Goal: Transaction & Acquisition: Purchase product/service

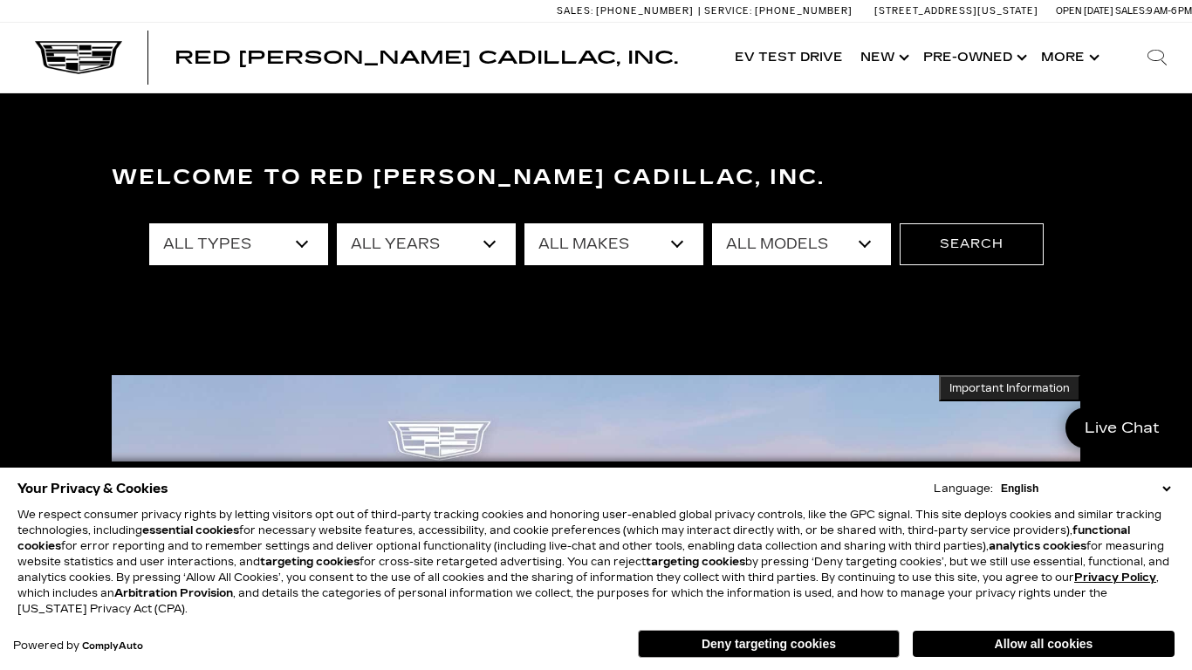
scroll to position [135, 0]
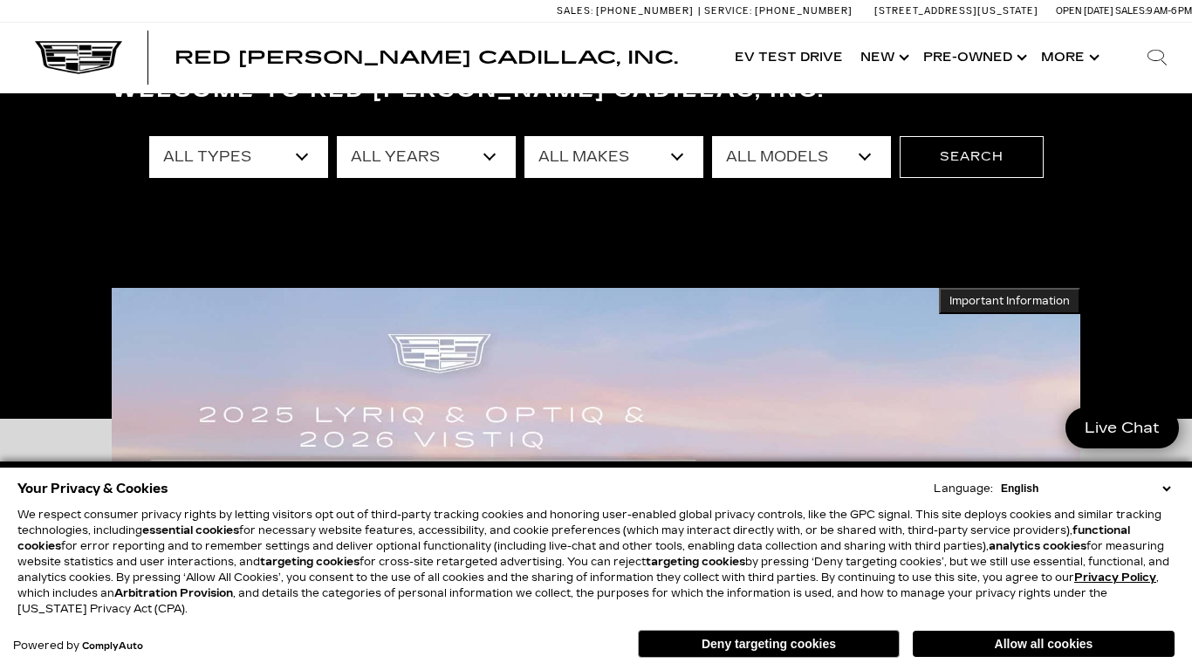
click at [418, 200] on div "Welcome to Red Noland Cadillac, Inc. All Types New Used Certified Used Demo All…" at bounding box center [596, 204] width 1192 height 262
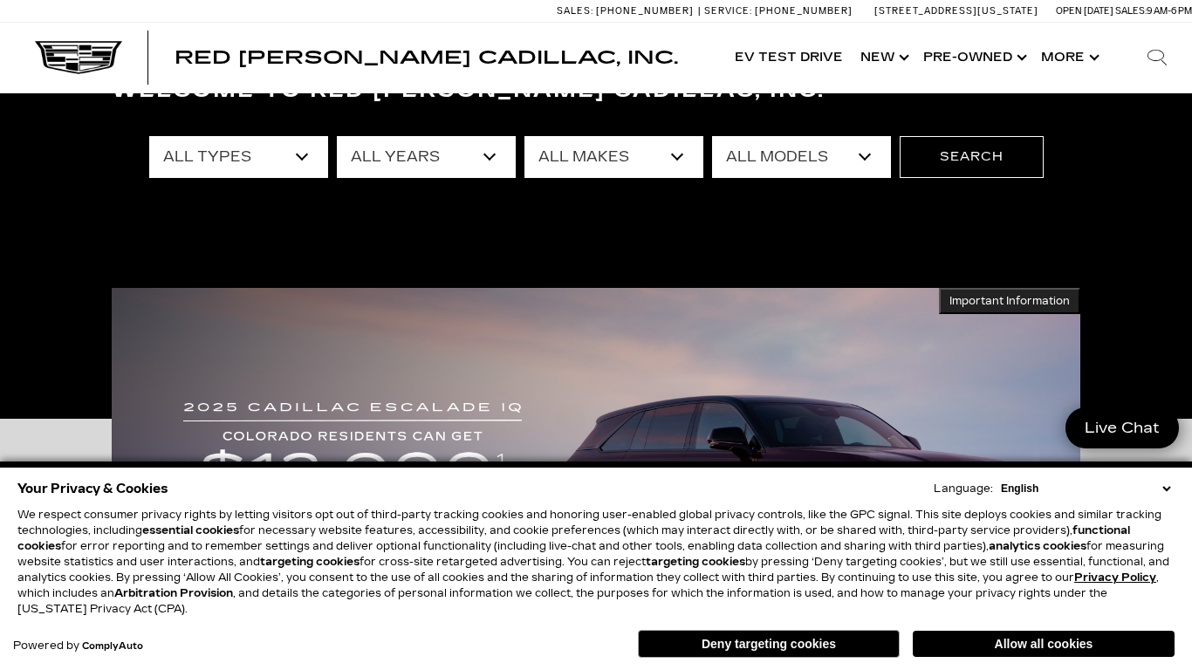
click at [412, 161] on select "All Years 2026 2025 2024 2023 2022 2021 2020 2019 2018 2017 2016 2015 2014 2013" at bounding box center [426, 157] width 179 height 42
select select "2018"
click at [337, 136] on select "All Years 2026 2025 2024 2023 2022 2021 2020 2019 2018 2017 2016 2015 2014 2013" at bounding box center [426, 157] width 179 height 42
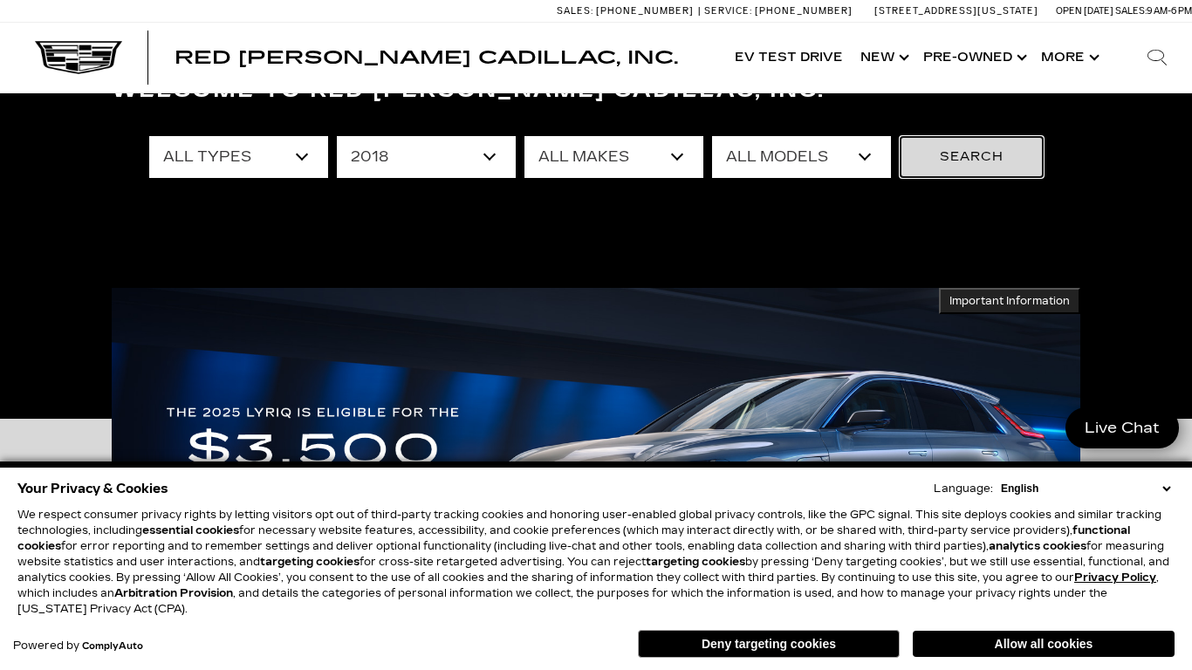
click at [1015, 160] on button "Search" at bounding box center [972, 157] width 144 height 42
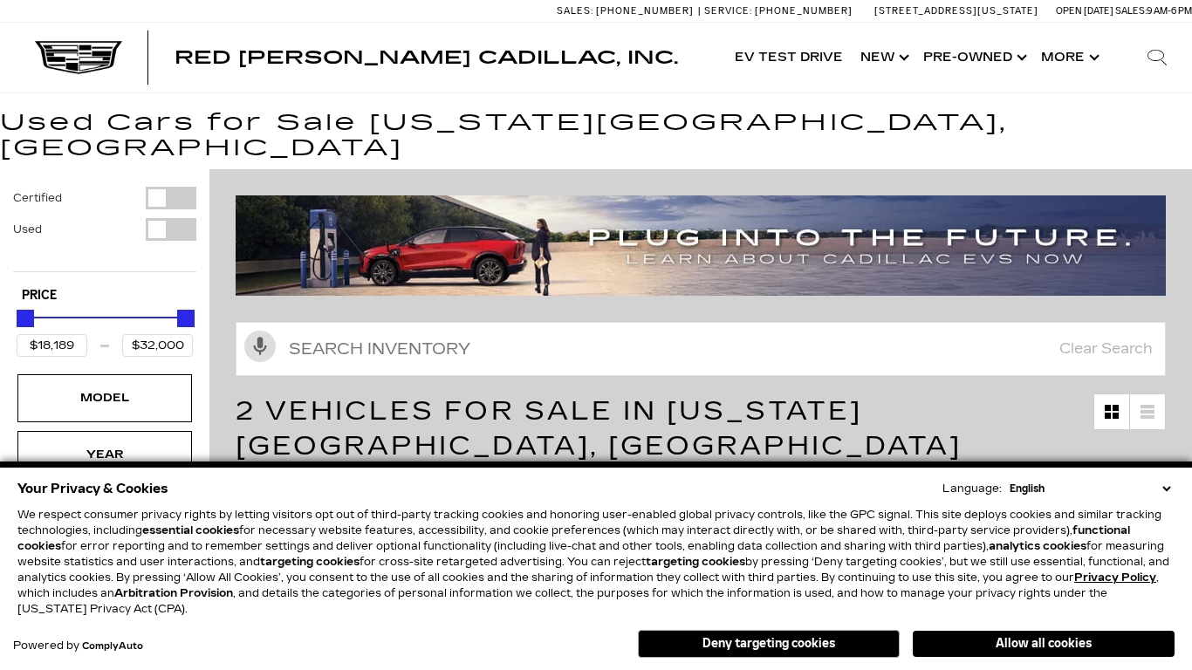
click at [1165, 493] on select "English Spanish / Español English / United Kingdom Korean / 한국어 Vietnamese / Ti…" at bounding box center [1089, 489] width 169 height 16
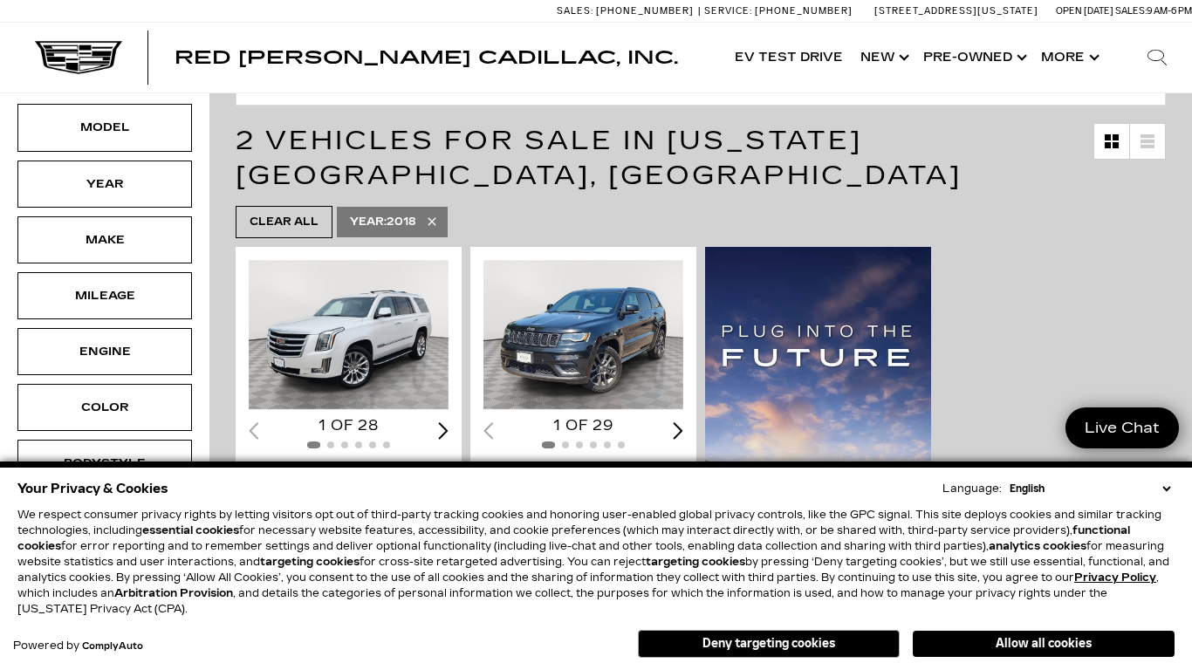
click at [1176, 486] on div "Your Privacy & Cookies Language: English Spanish / Español English / United Kin…" at bounding box center [596, 569] width 1164 height 192
click at [1170, 489] on select "English Spanish / Español English / United Kingdom Korean / 한국어 Vietnamese / Ti…" at bounding box center [1089, 489] width 169 height 16
click at [705, 636] on button "Deny targeting cookies" at bounding box center [769, 644] width 262 height 28
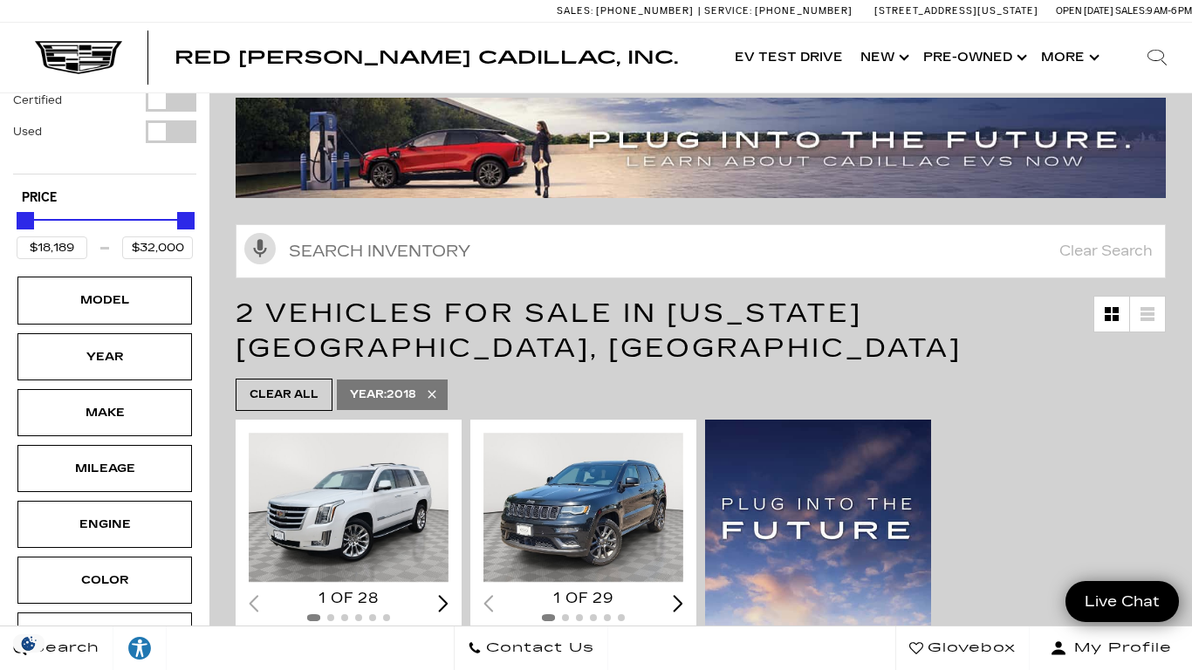
scroll to position [99, 0]
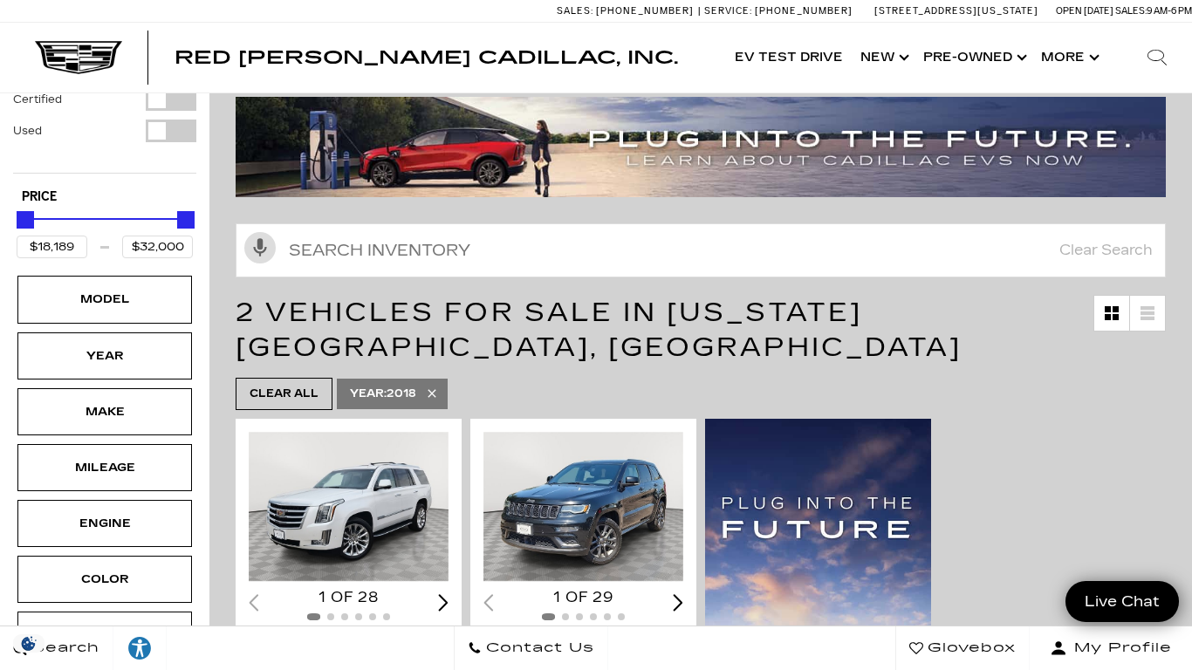
click at [441, 379] on link "Year : 2018" at bounding box center [392, 394] width 111 height 31
type input "$10,500"
type input "$158,810"
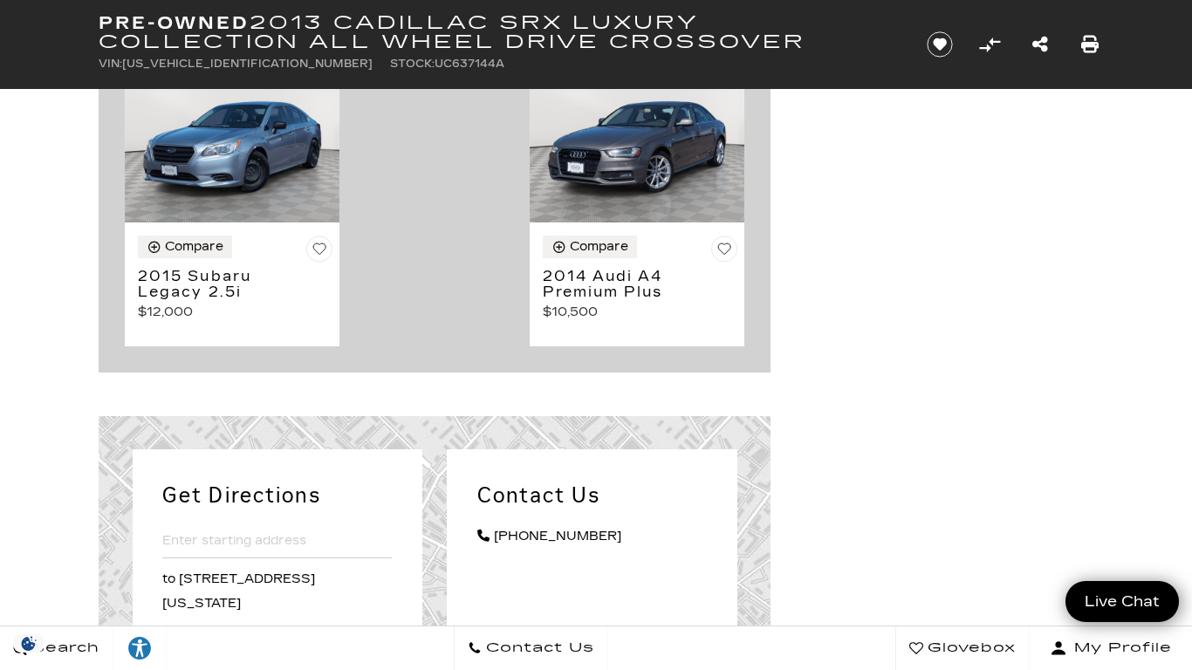
scroll to position [2199, 0]
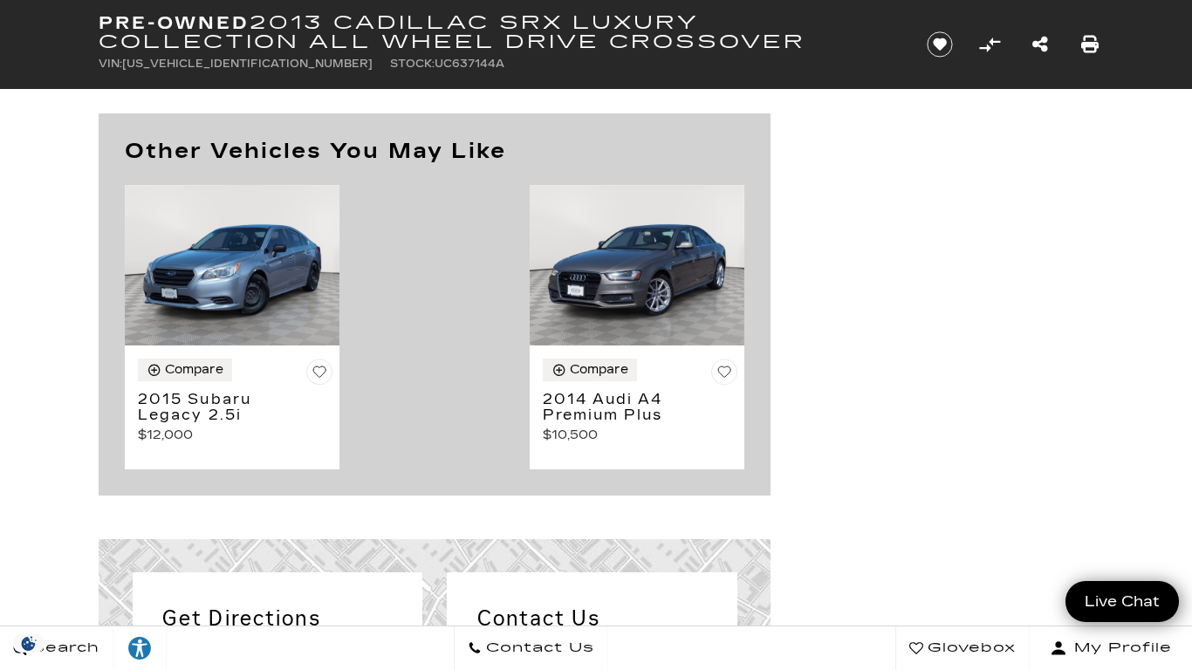
click at [642, 385] on div "Compare 2014 Audi A4 Premium Plus $10,500" at bounding box center [637, 407] width 215 height 123
click at [585, 425] on p "$10,500" at bounding box center [640, 435] width 195 height 24
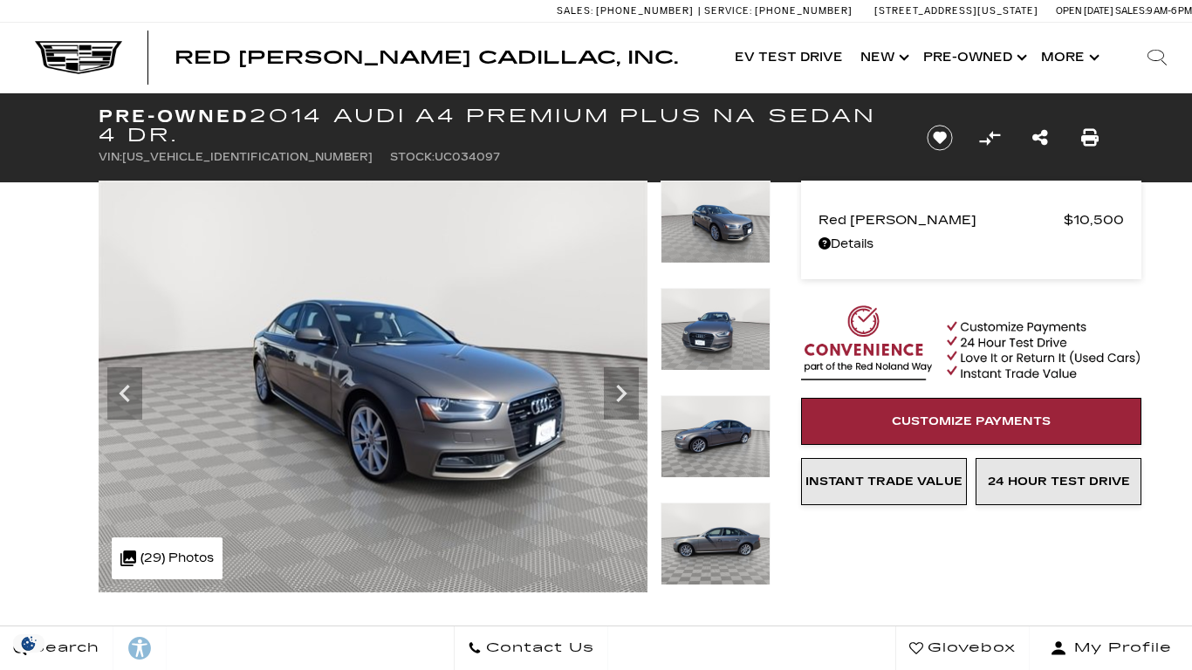
click at [619, 376] on icon "Next" at bounding box center [621, 393] width 35 height 35
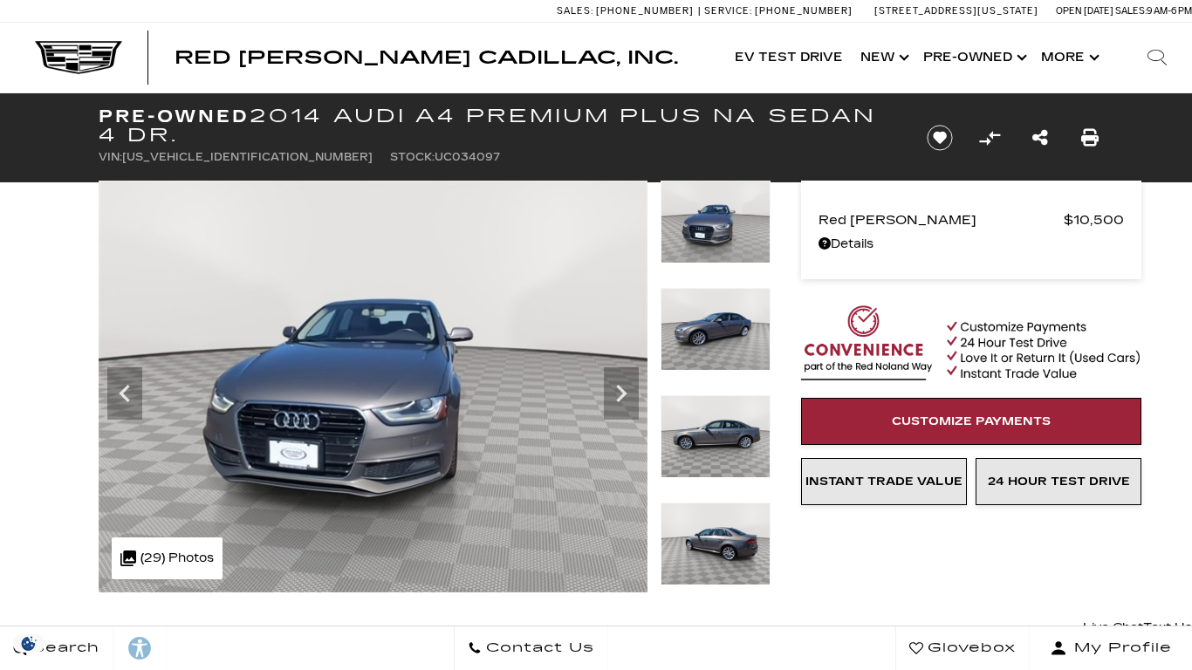
scroll to position [58, 0]
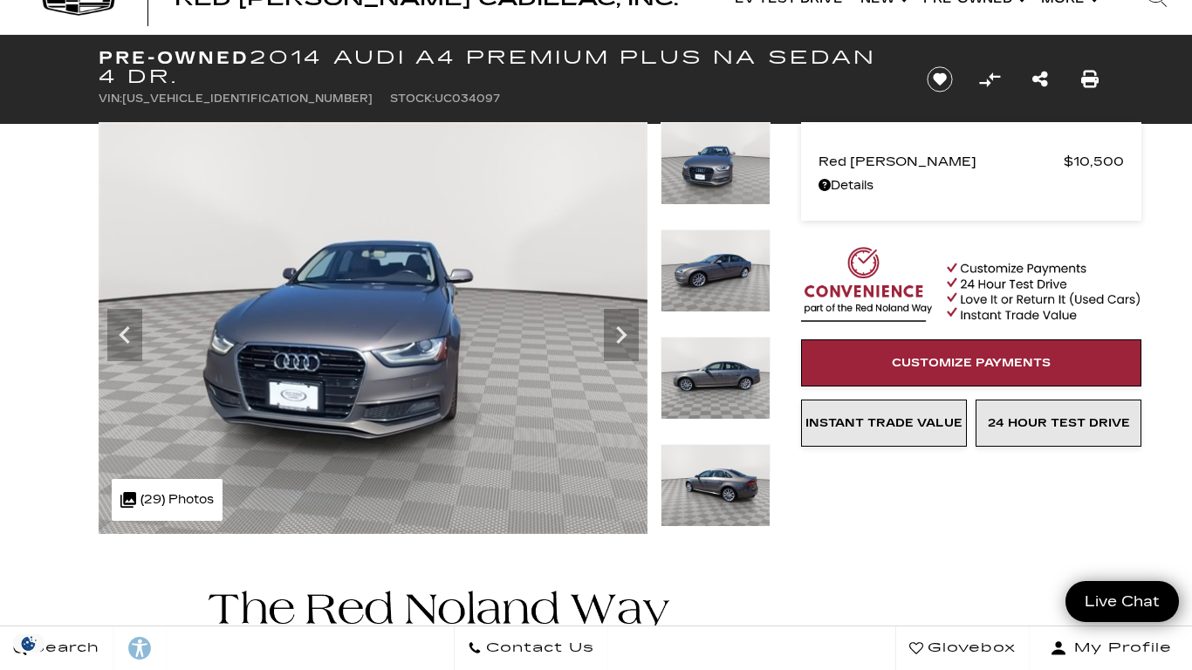
click at [619, 344] on icon "Next" at bounding box center [621, 335] width 35 height 35
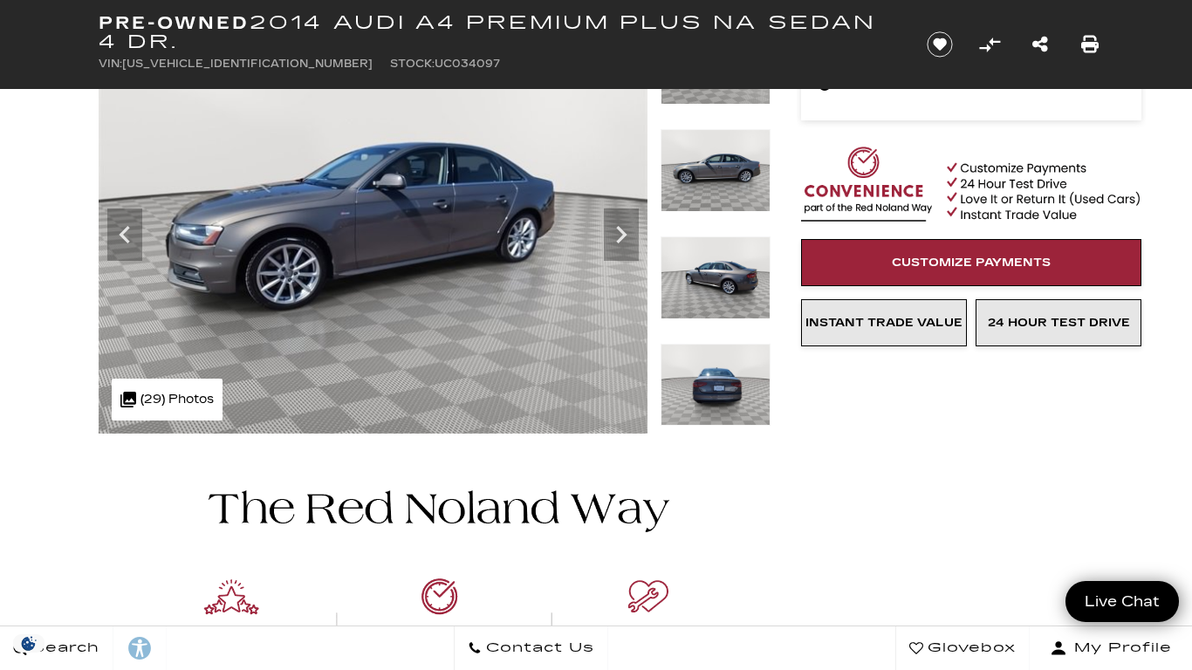
scroll to position [192, 0]
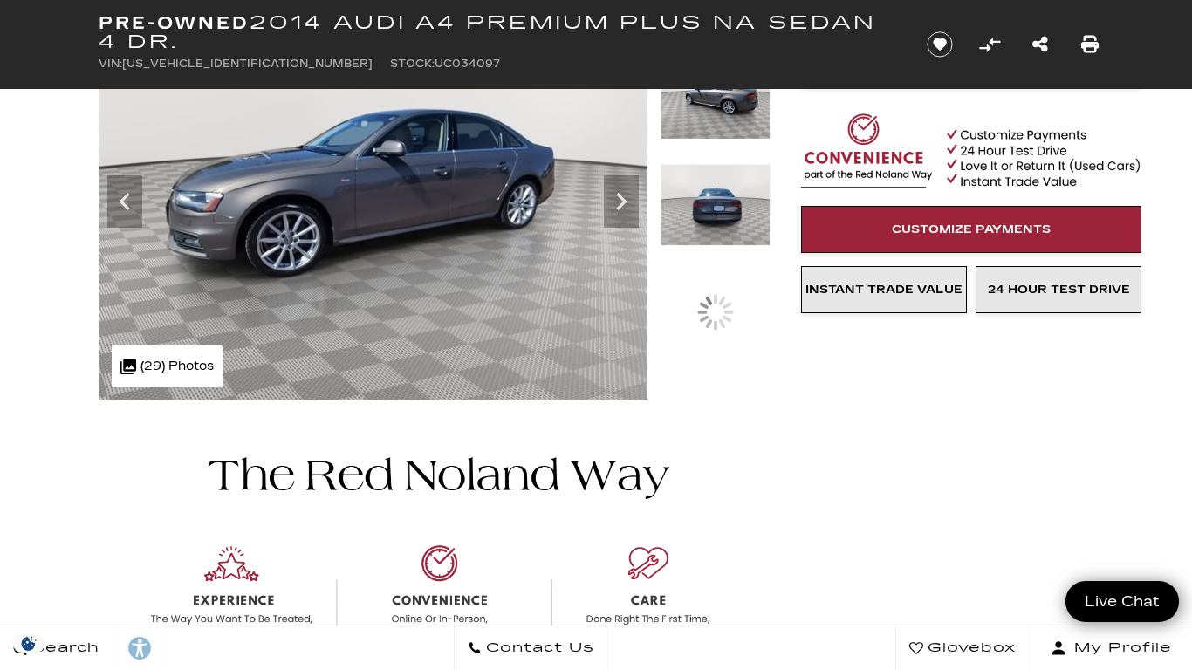
click at [708, 164] on img at bounding box center [715, 205] width 110 height 83
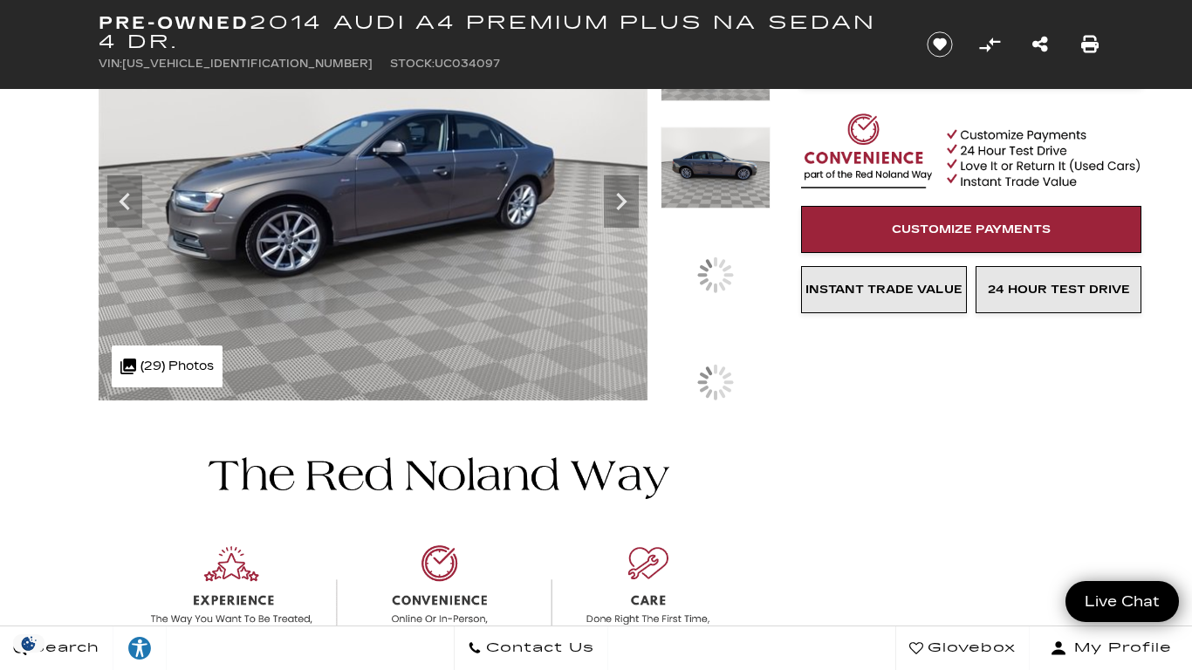
click at [724, 127] on img at bounding box center [715, 168] width 110 height 83
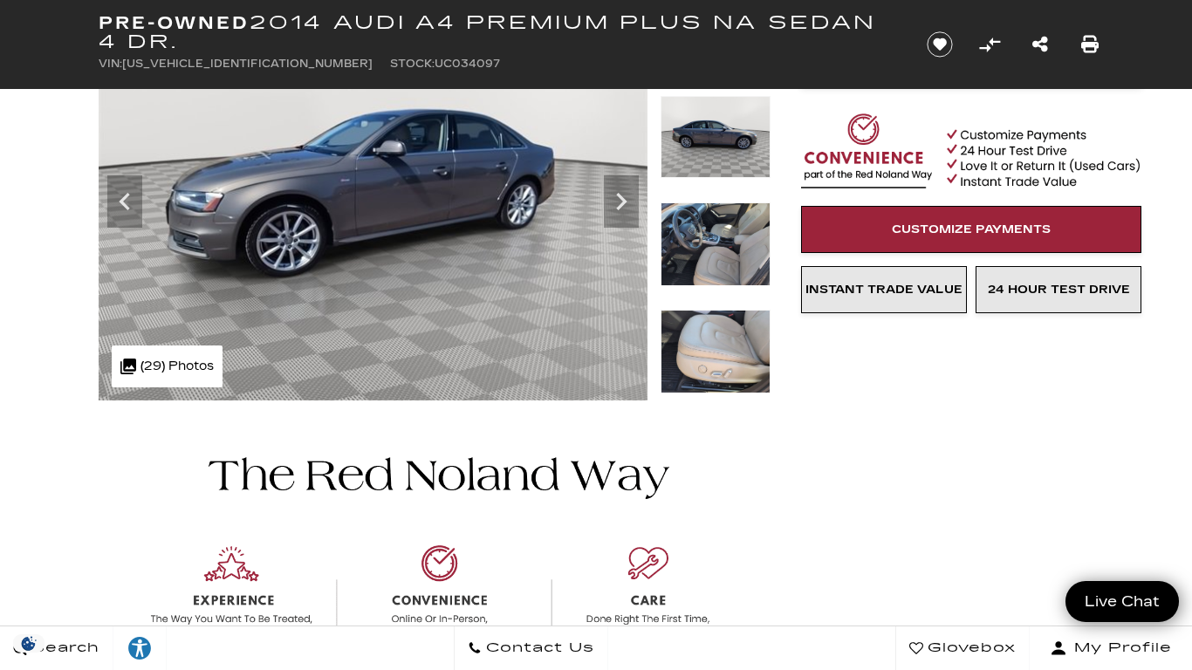
click at [738, 263] on img at bounding box center [715, 243] width 110 height 83
click at [723, 236] on img at bounding box center [715, 243] width 110 height 83
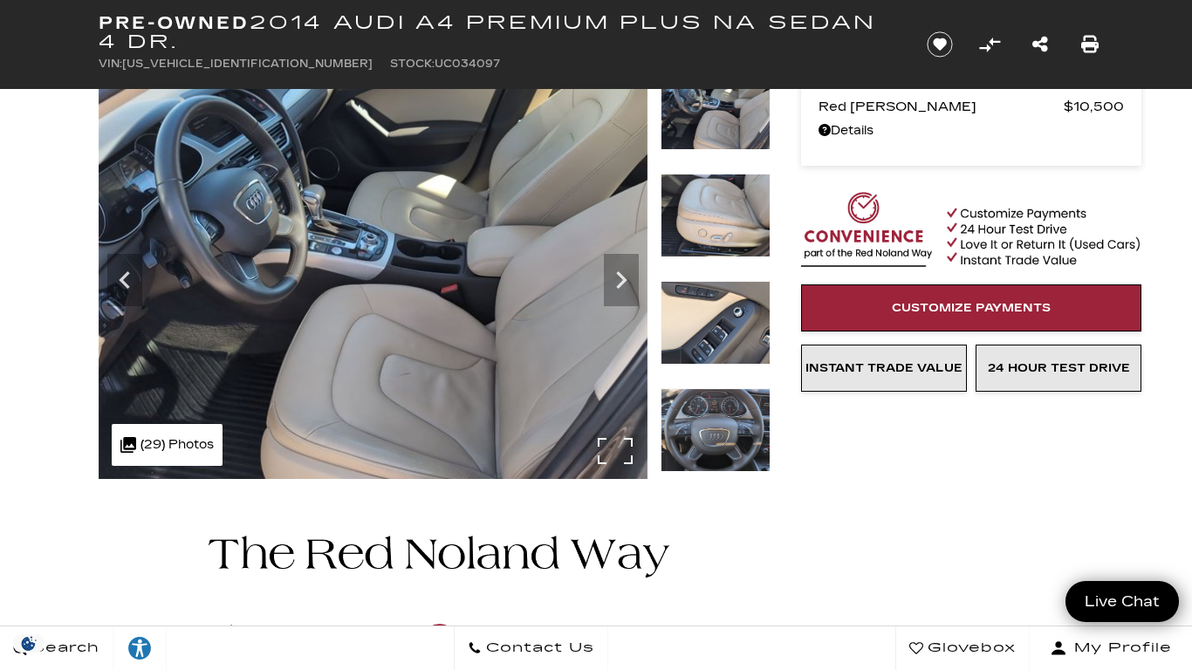
scroll to position [0, 0]
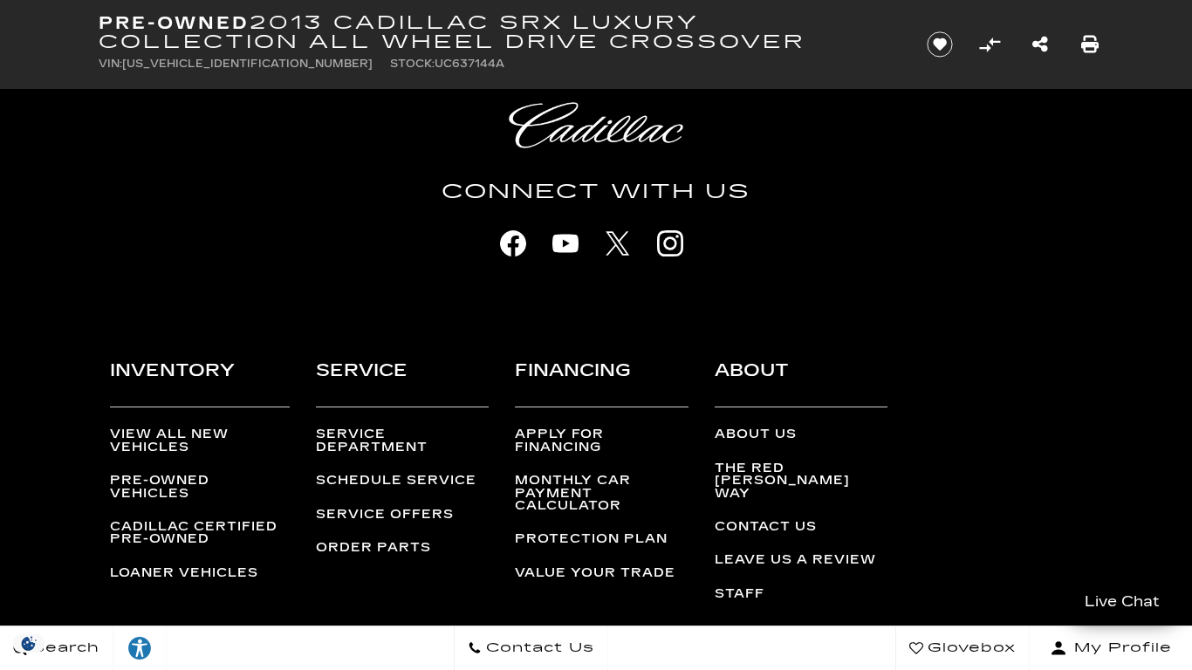
scroll to position [3306, 0]
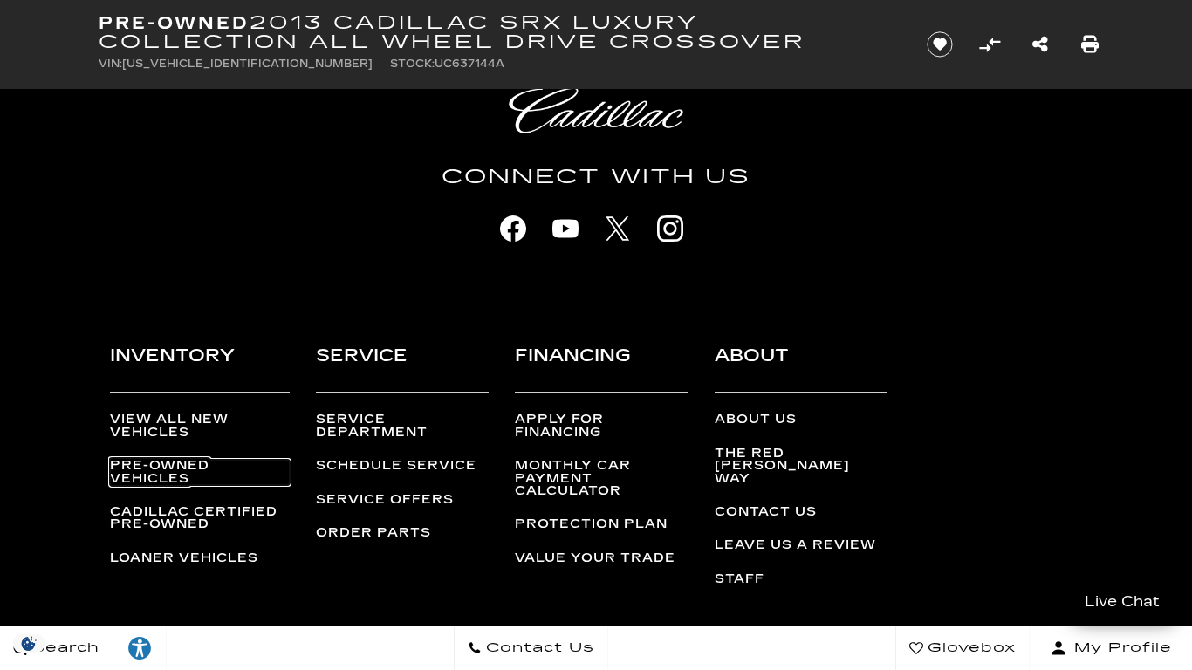
click at [157, 462] on link "Pre-Owned Vehicles" at bounding box center [199, 472] width 179 height 25
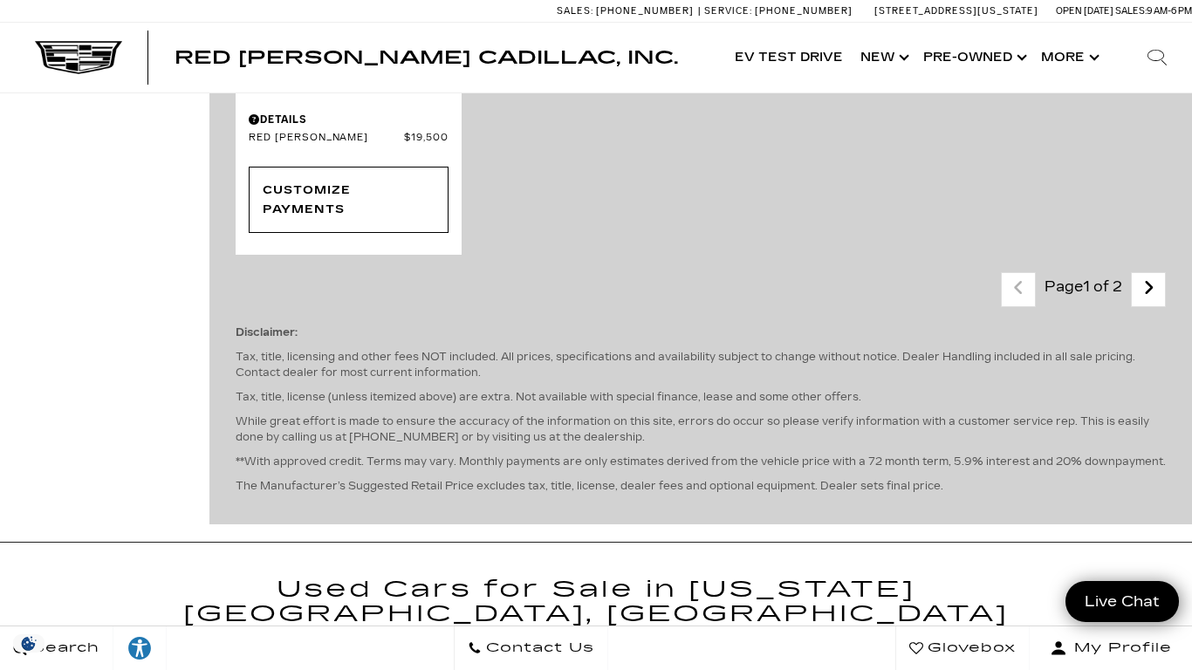
scroll to position [3891, 0]
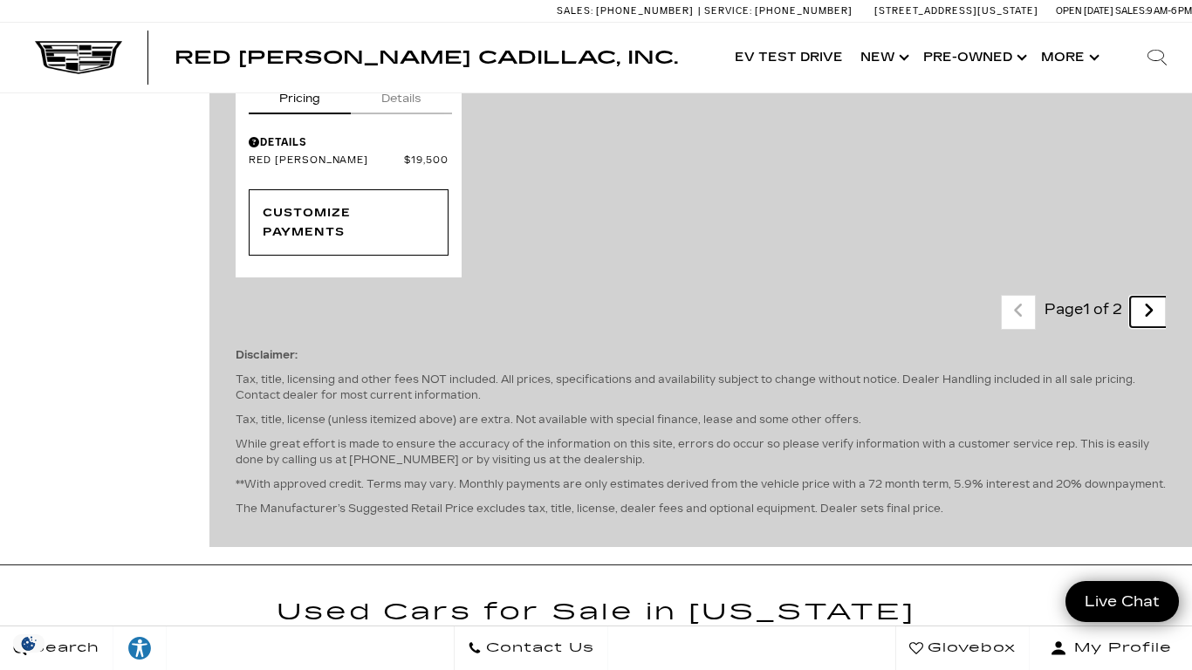
click at [1146, 297] on icon "next page" at bounding box center [1148, 311] width 11 height 28
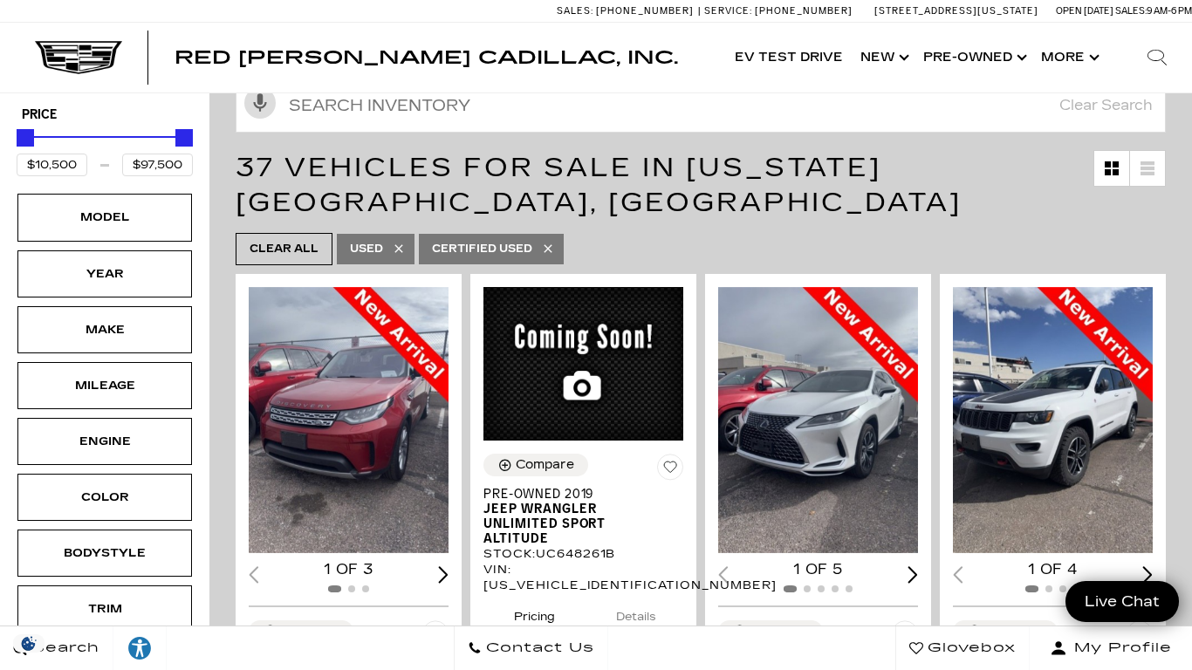
scroll to position [242, 0]
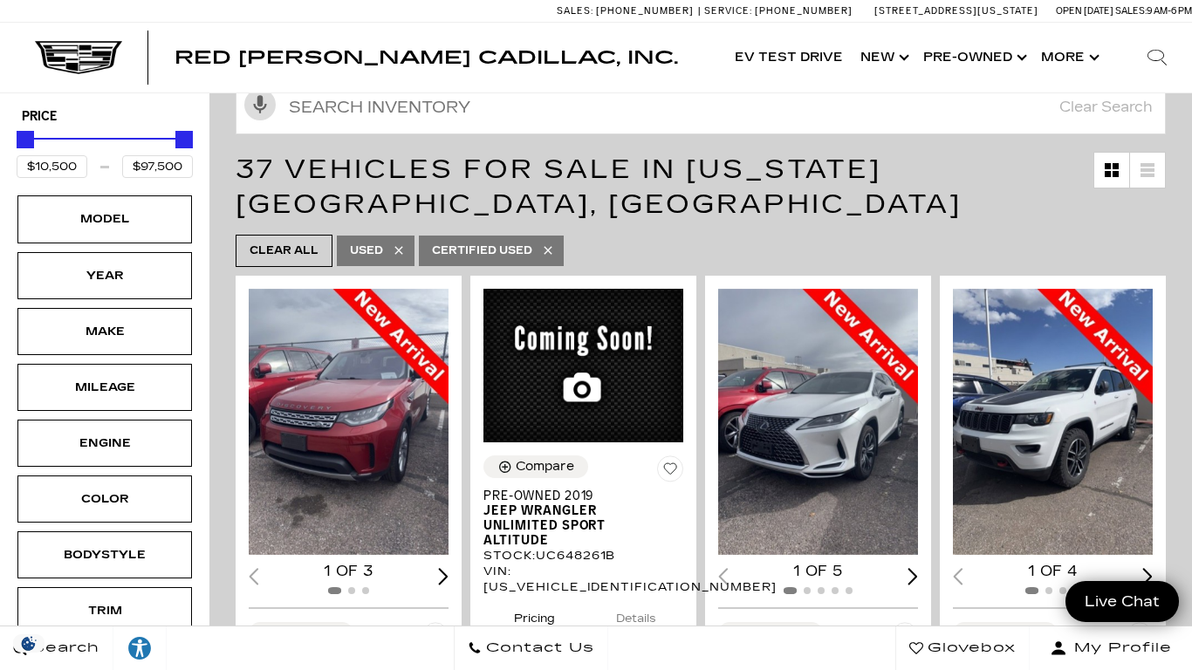
click at [554, 243] on icon at bounding box center [548, 250] width 14 height 14
type input "$75,000"
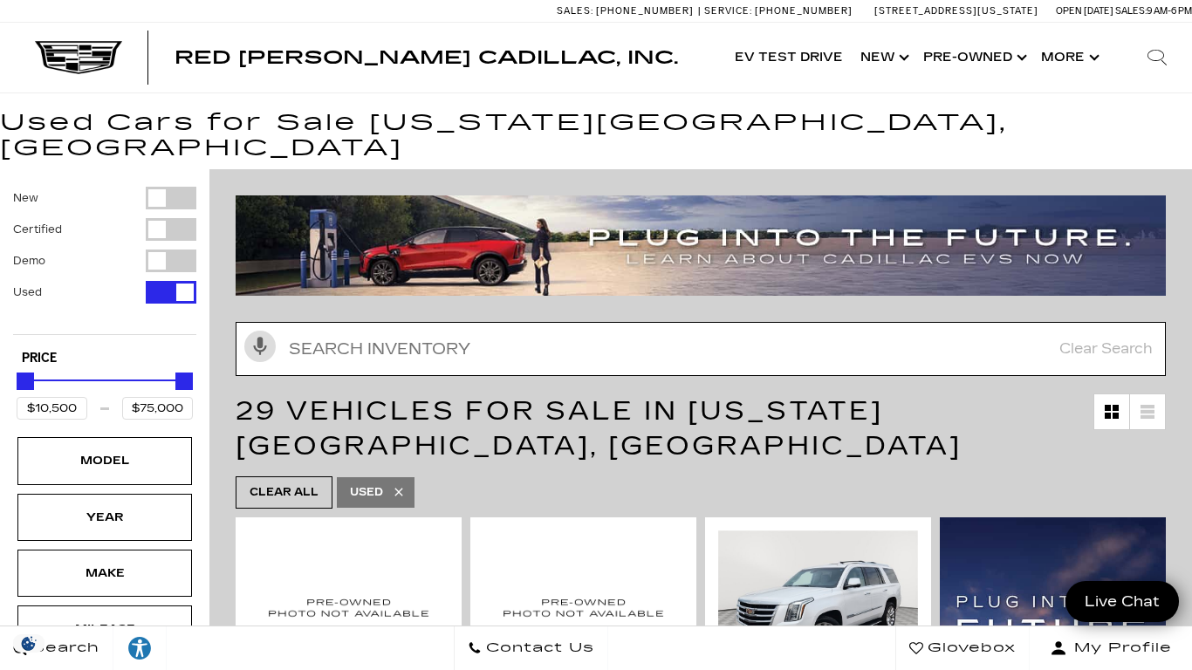
click at [537, 322] on input "Search Inventory" at bounding box center [701, 349] width 930 height 54
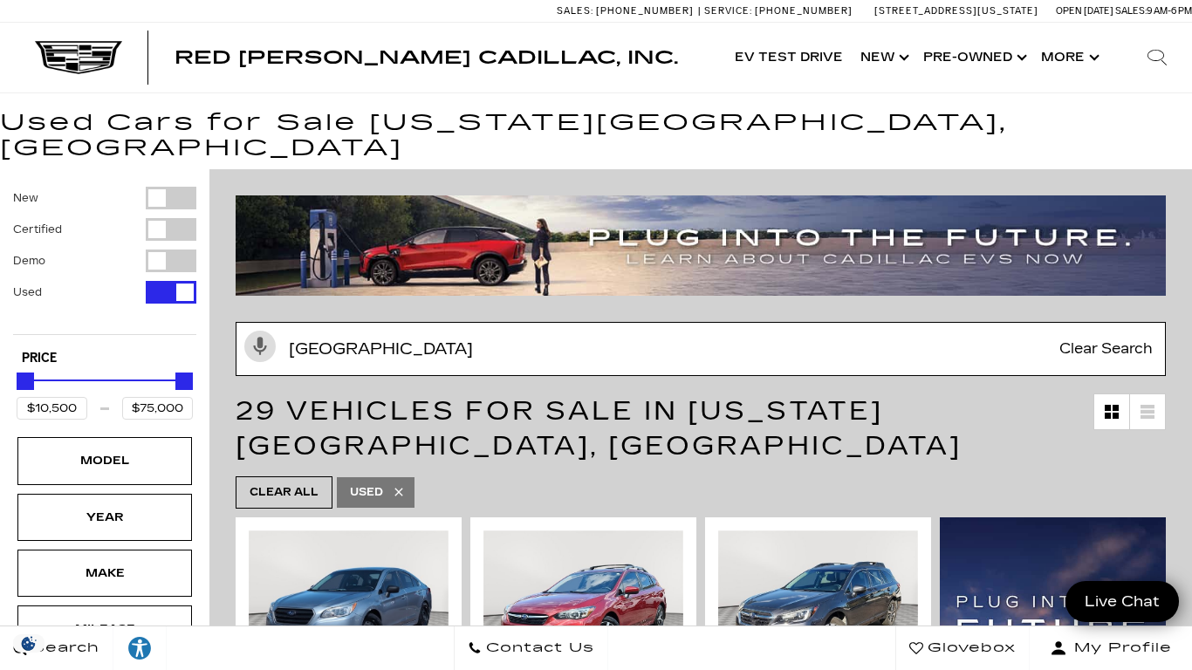
type input "[GEOGRAPHIC_DATA]"
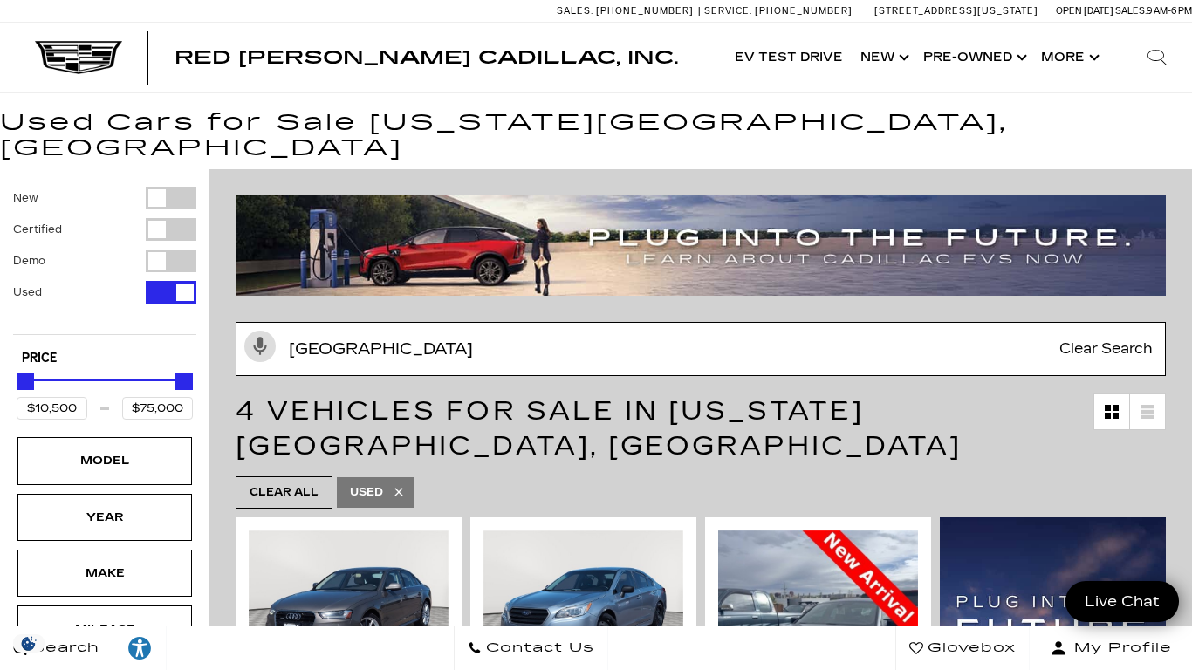
type input "$58,000"
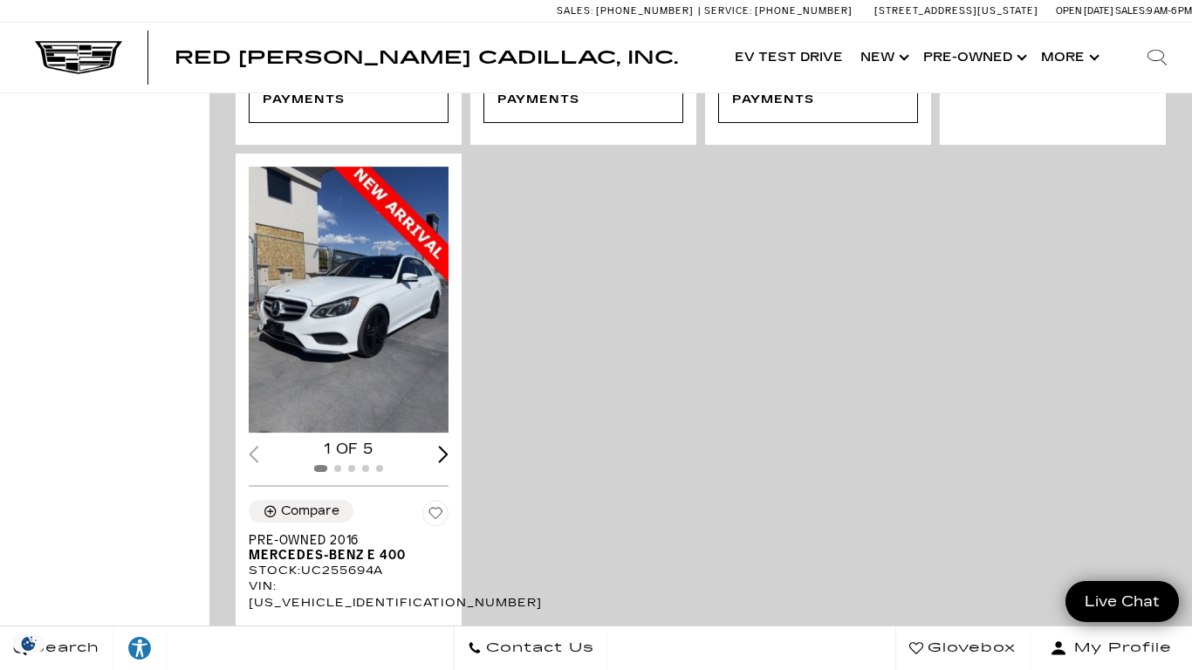
scroll to position [1050, 0]
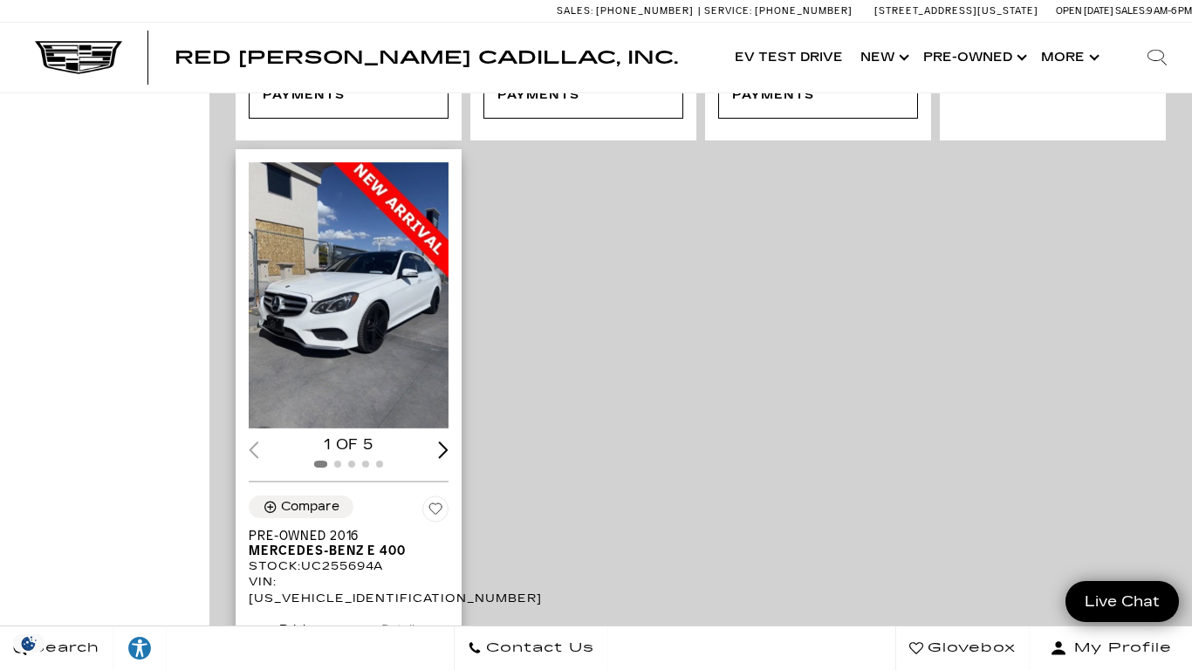
click at [339, 284] on img "1 / 2" at bounding box center [349, 295] width 200 height 266
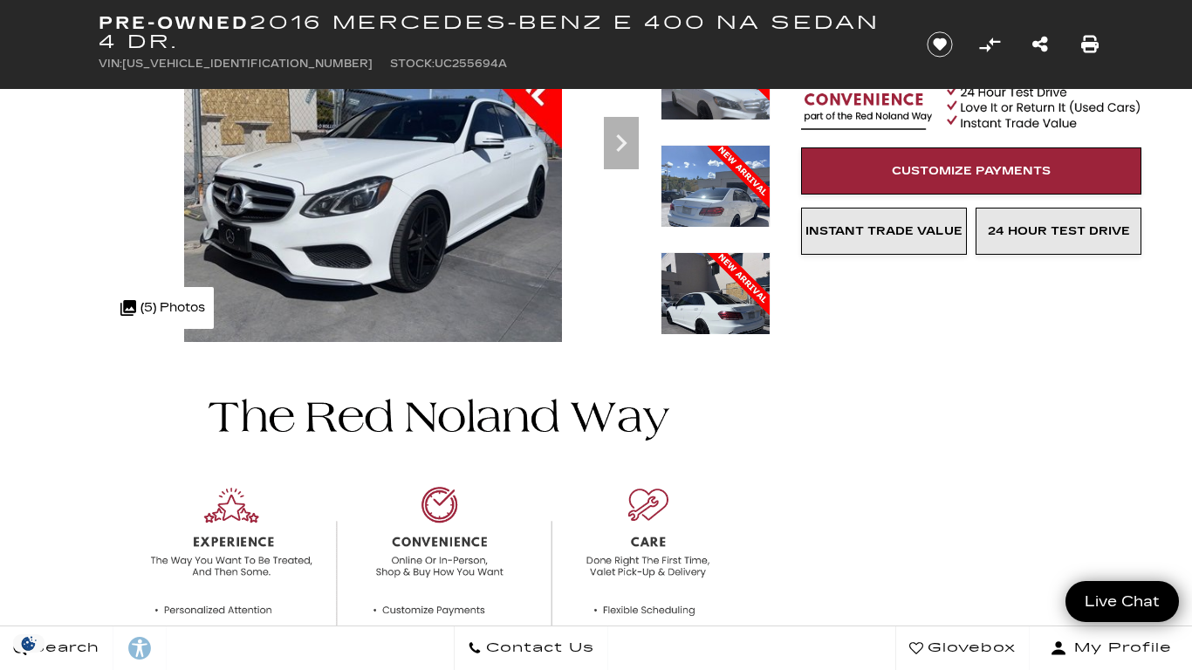
click at [737, 252] on img at bounding box center [715, 325] width 110 height 146
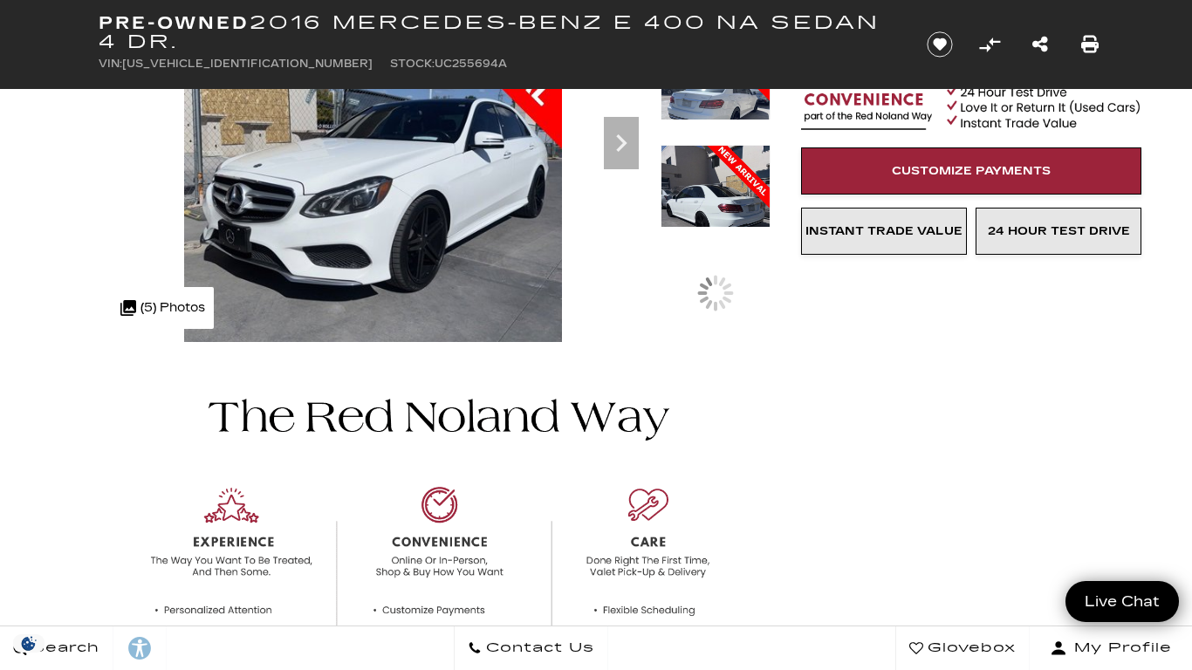
scroll to position [250, 0]
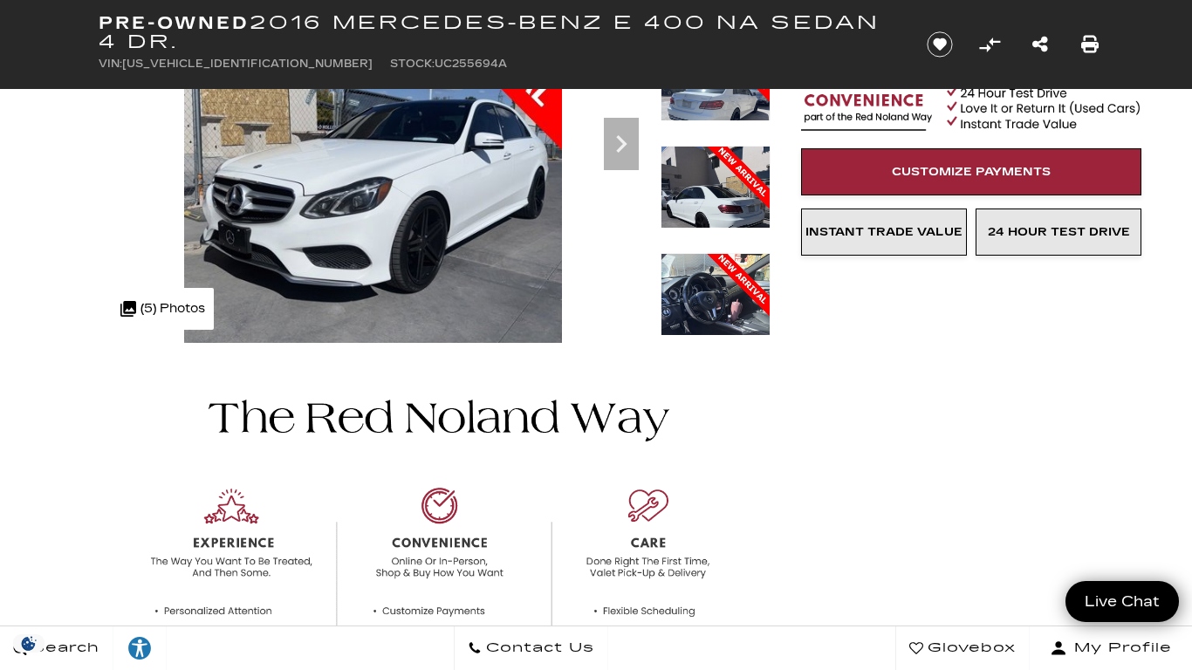
click at [722, 297] on img at bounding box center [715, 326] width 110 height 146
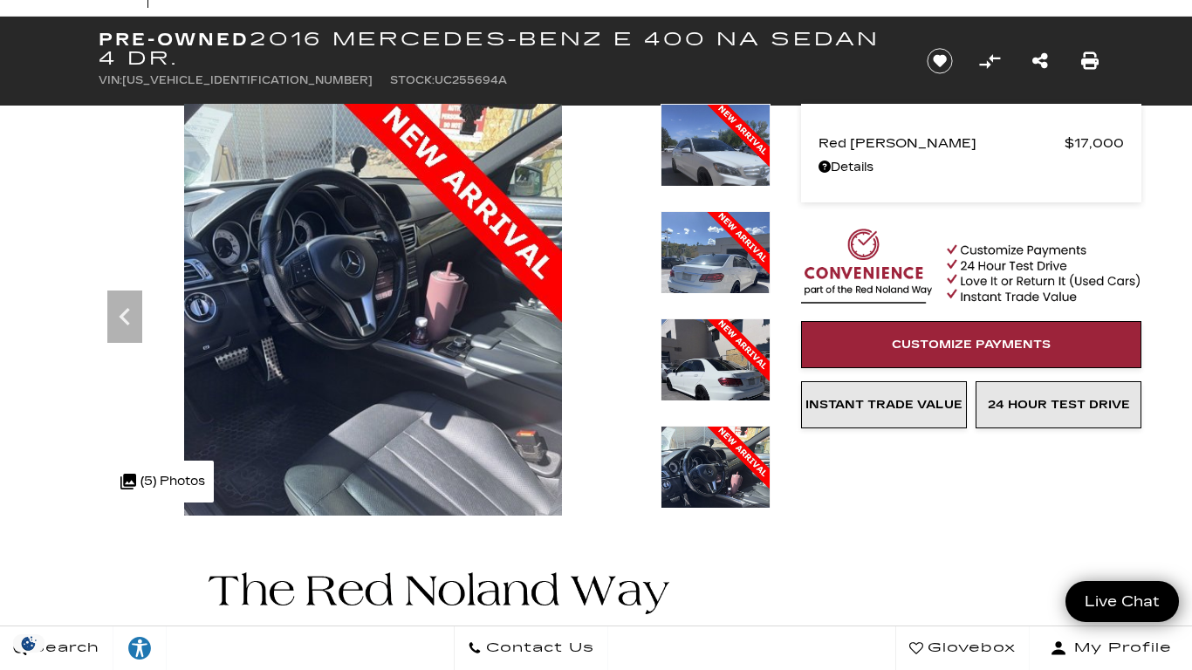
scroll to position [63, 0]
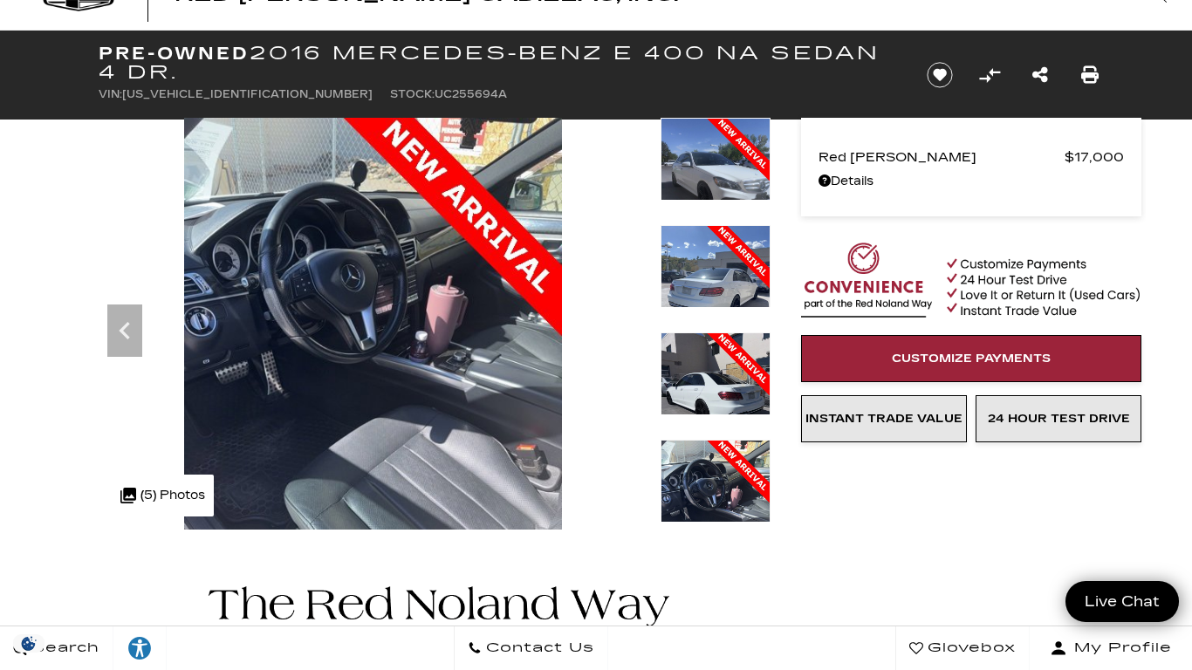
click at [719, 361] on img at bounding box center [715, 405] width 110 height 146
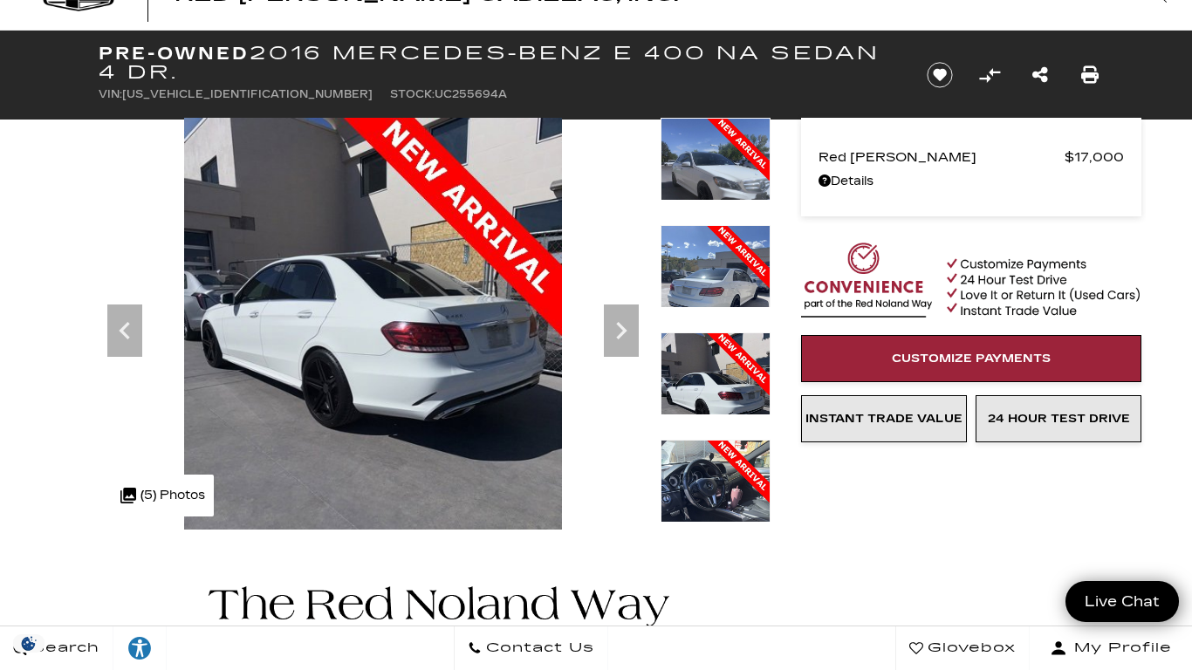
click at [724, 301] on img at bounding box center [715, 298] width 110 height 146
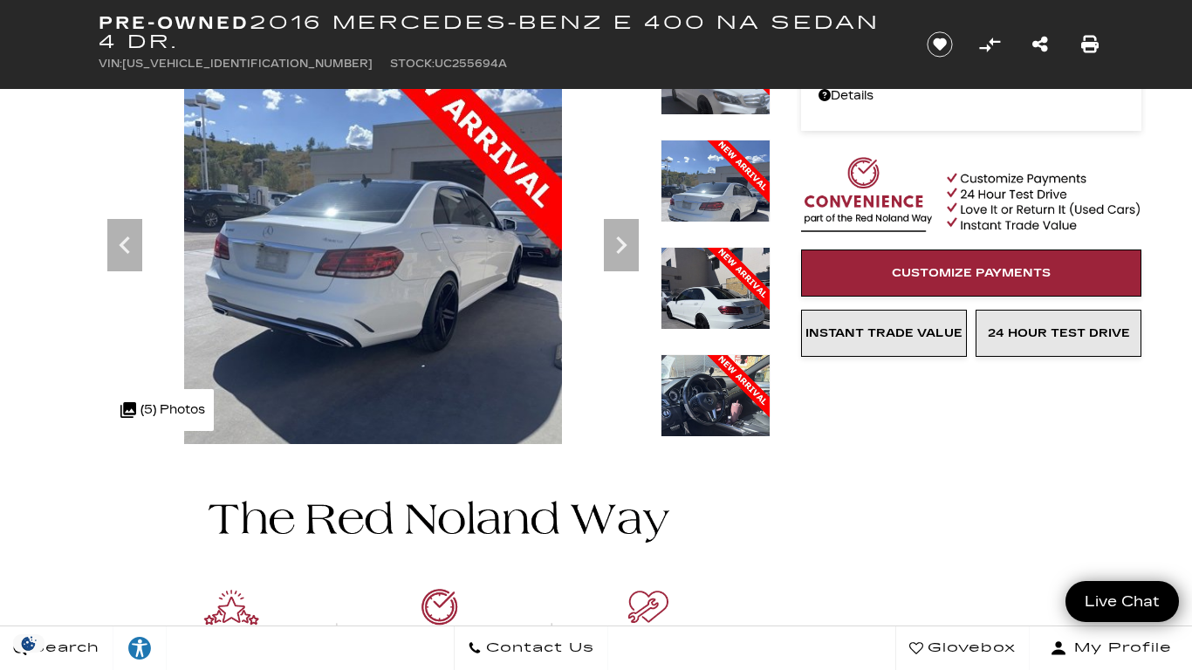
scroll to position [0, 0]
